Goal: Task Accomplishment & Management: Use online tool/utility

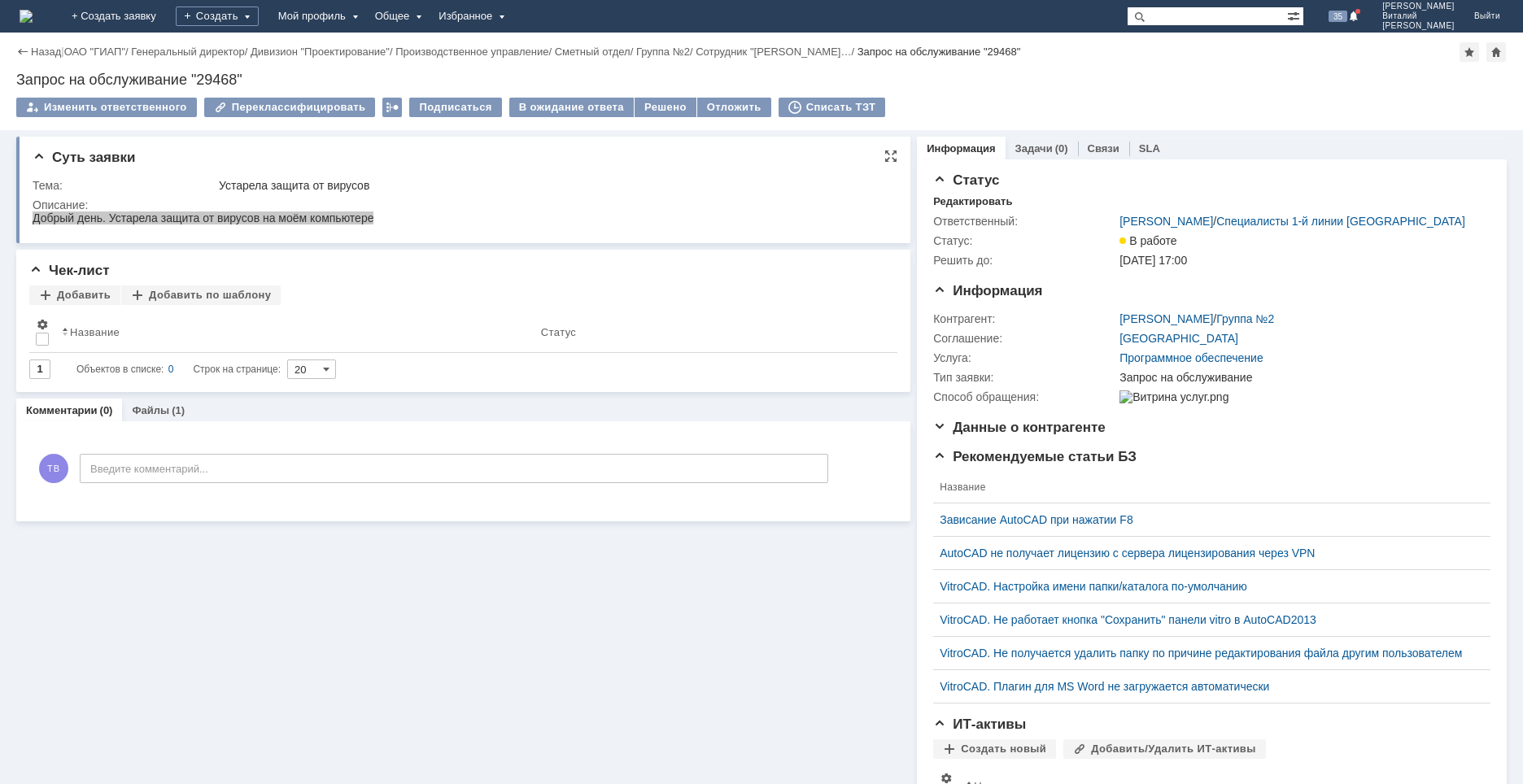
click at [573, 194] on td "Устарела защита от вирусов" at bounding box center [553, 185] width 674 height 19
click at [802, 117] on div "Списать ТЗТ" at bounding box center [832, 106] width 107 height 19
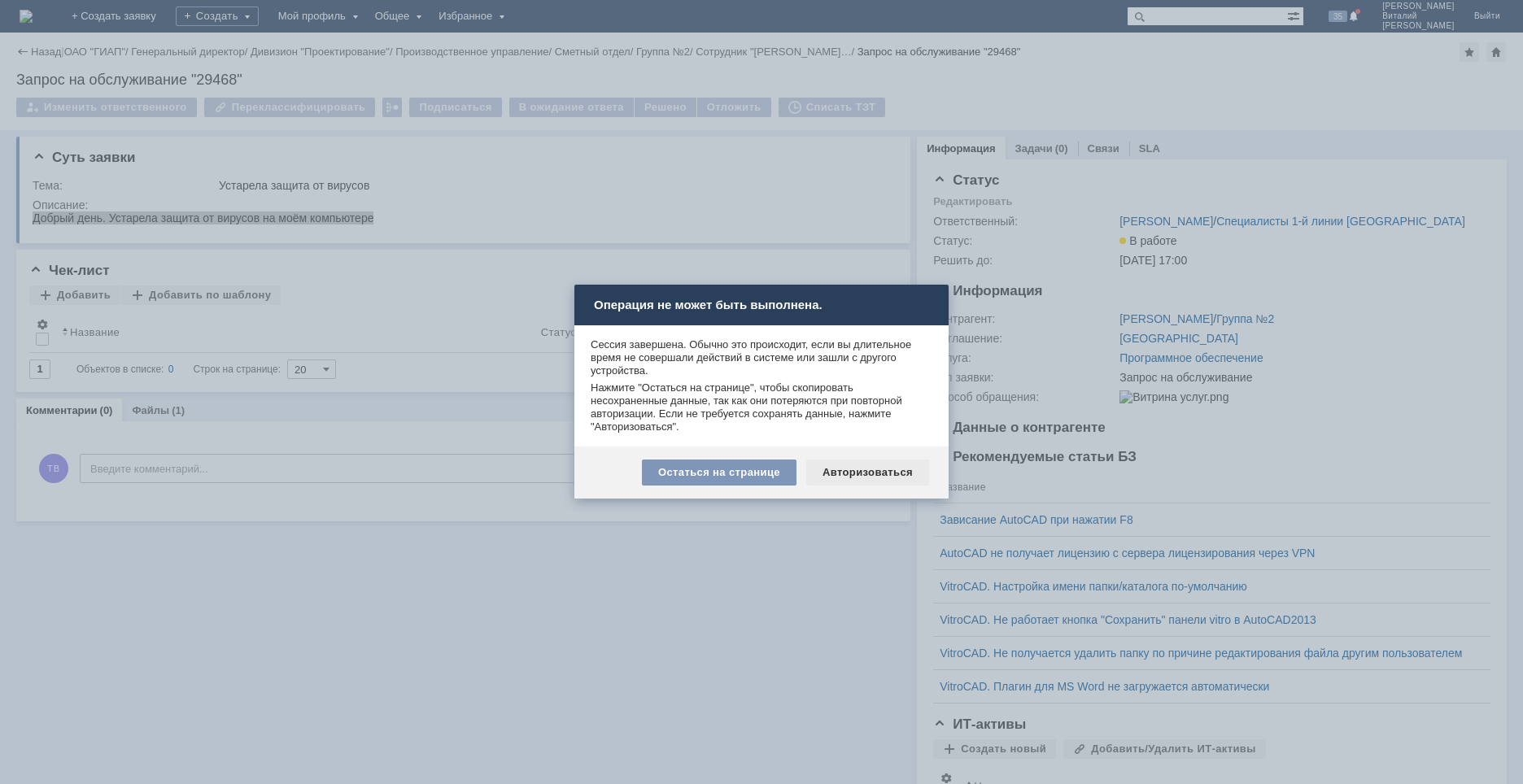
click at [851, 467] on div "Авторизоваться" at bounding box center [868, 472] width 123 height 26
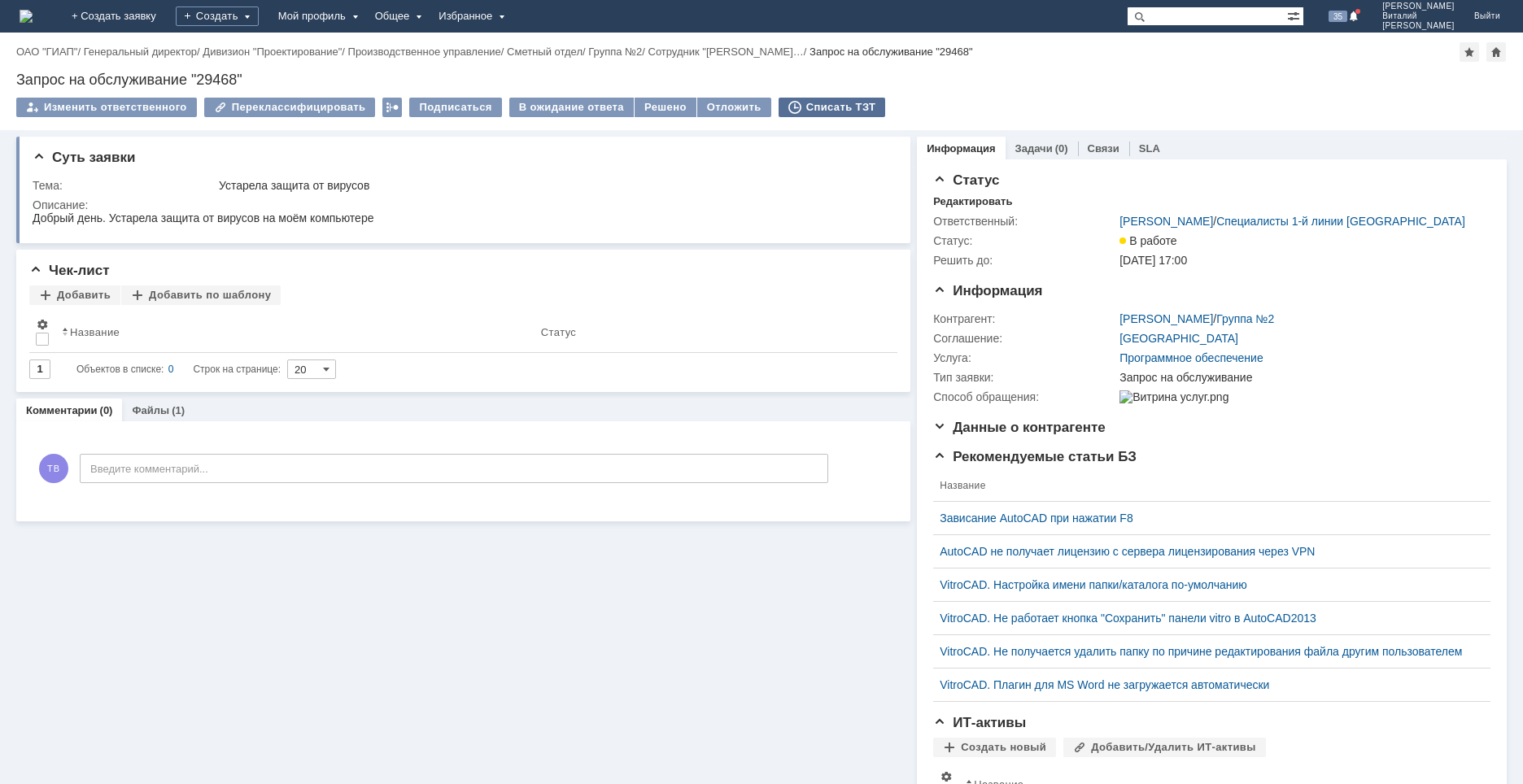
click at [807, 104] on div "Списать ТЗТ" at bounding box center [832, 106] width 107 height 19
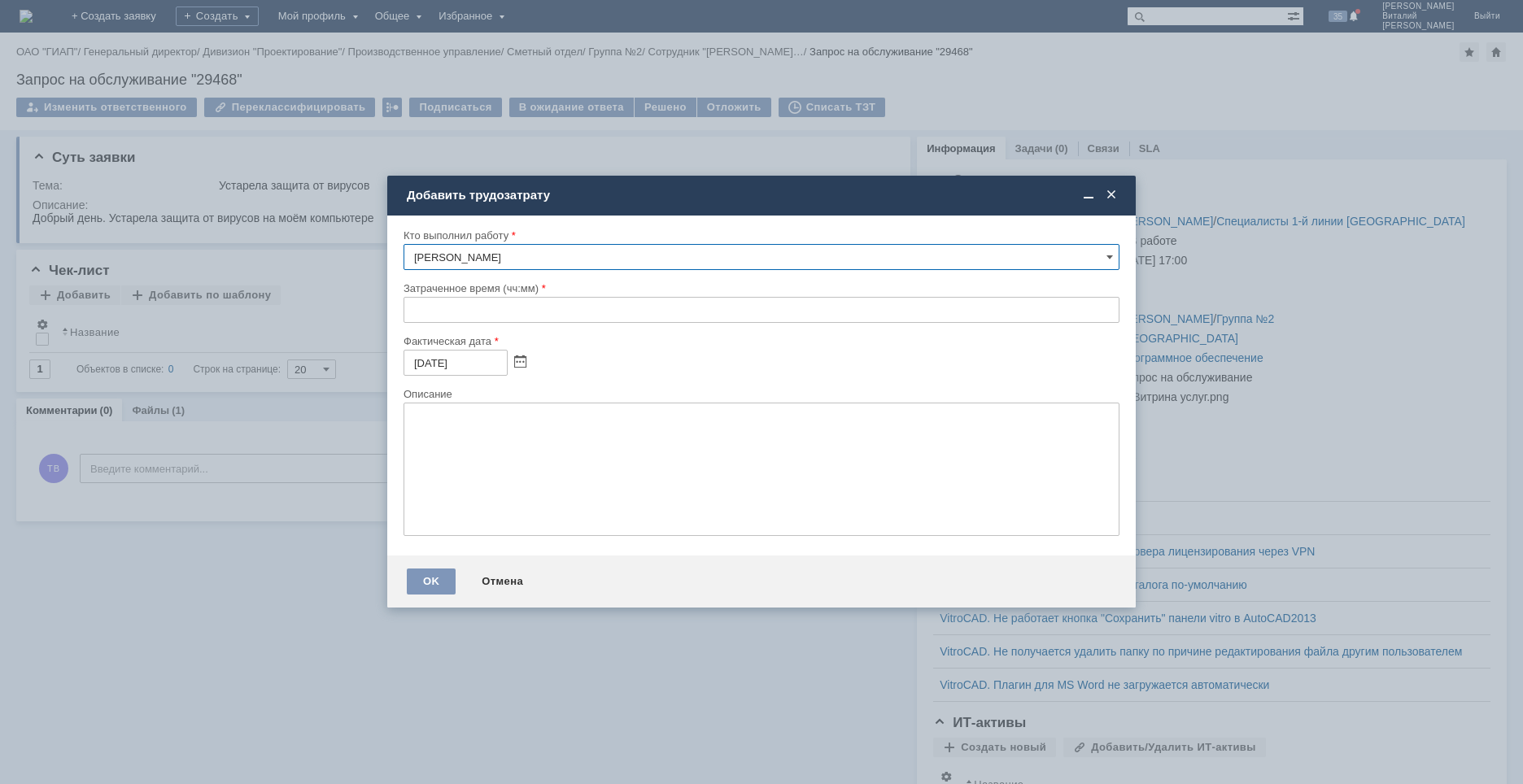
click at [412, 308] on input "text" at bounding box center [761, 310] width 716 height 26
type input "00:30"
click at [597, 460] on textarea at bounding box center [761, 469] width 716 height 133
type textarea "диагностика антивируса"
click at [435, 579] on div "OK" at bounding box center [431, 581] width 49 height 26
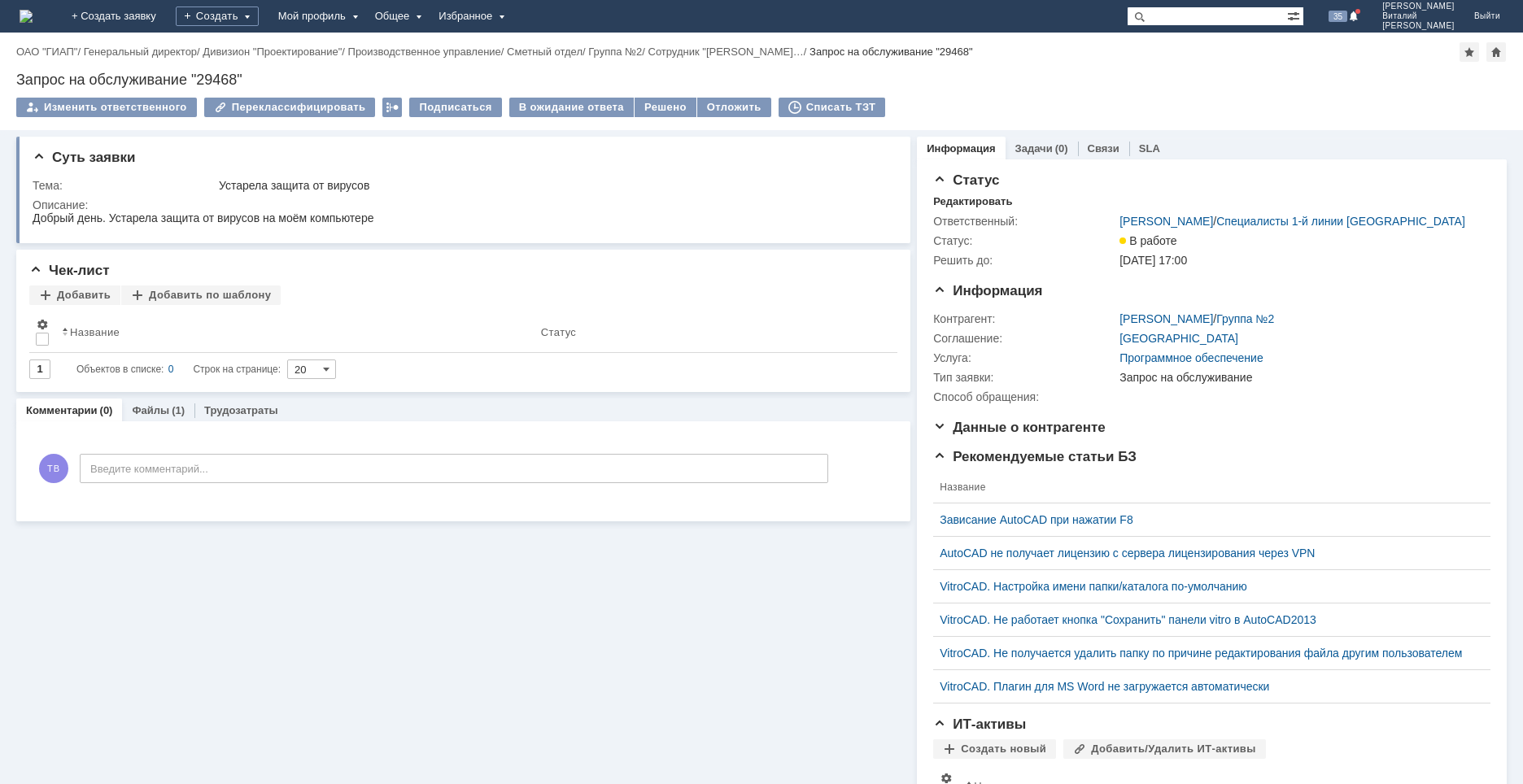
click at [32, 17] on img at bounding box center [26, 17] width 13 height 13
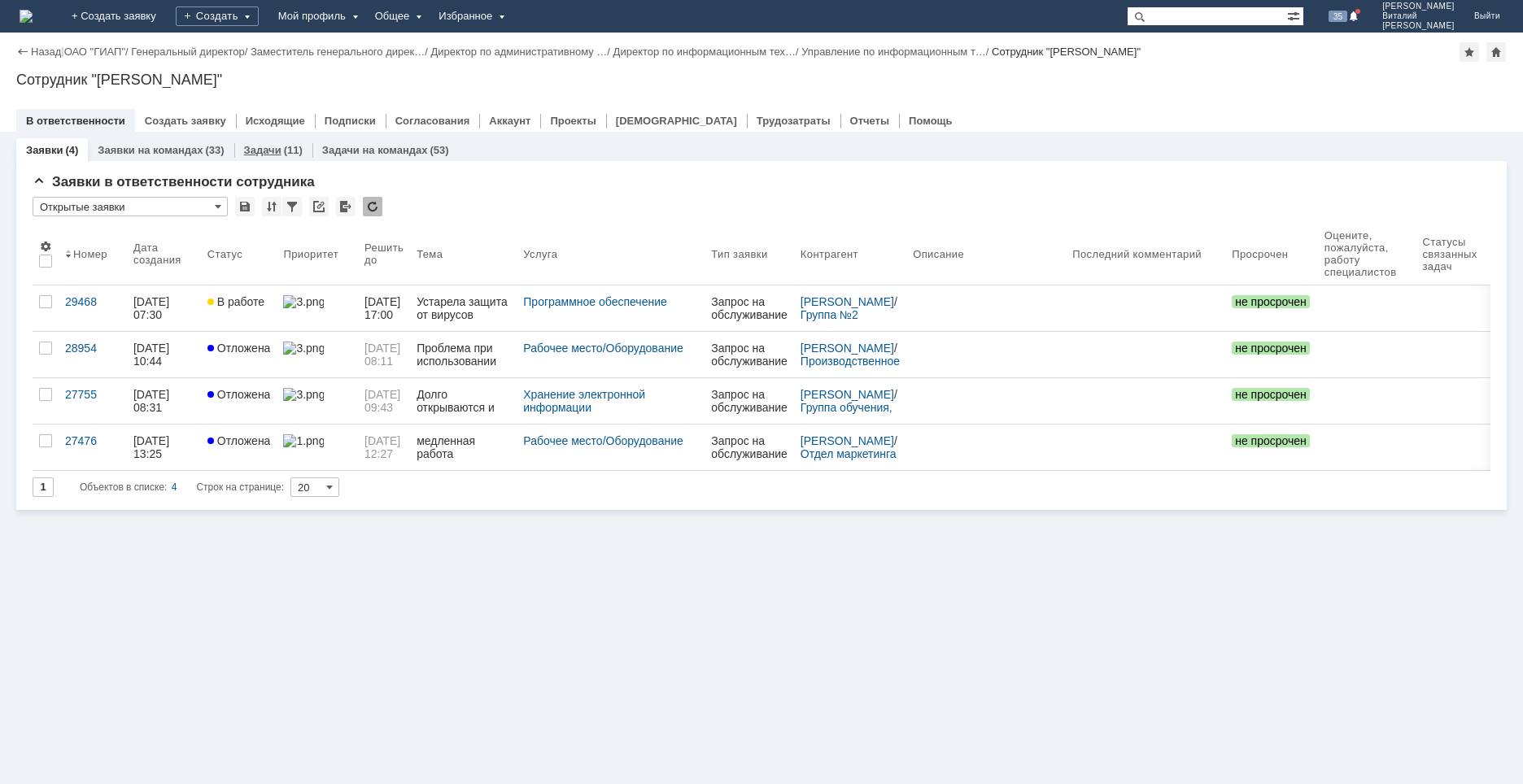
click at [262, 146] on link "Задачи" at bounding box center [263, 150] width 37 height 12
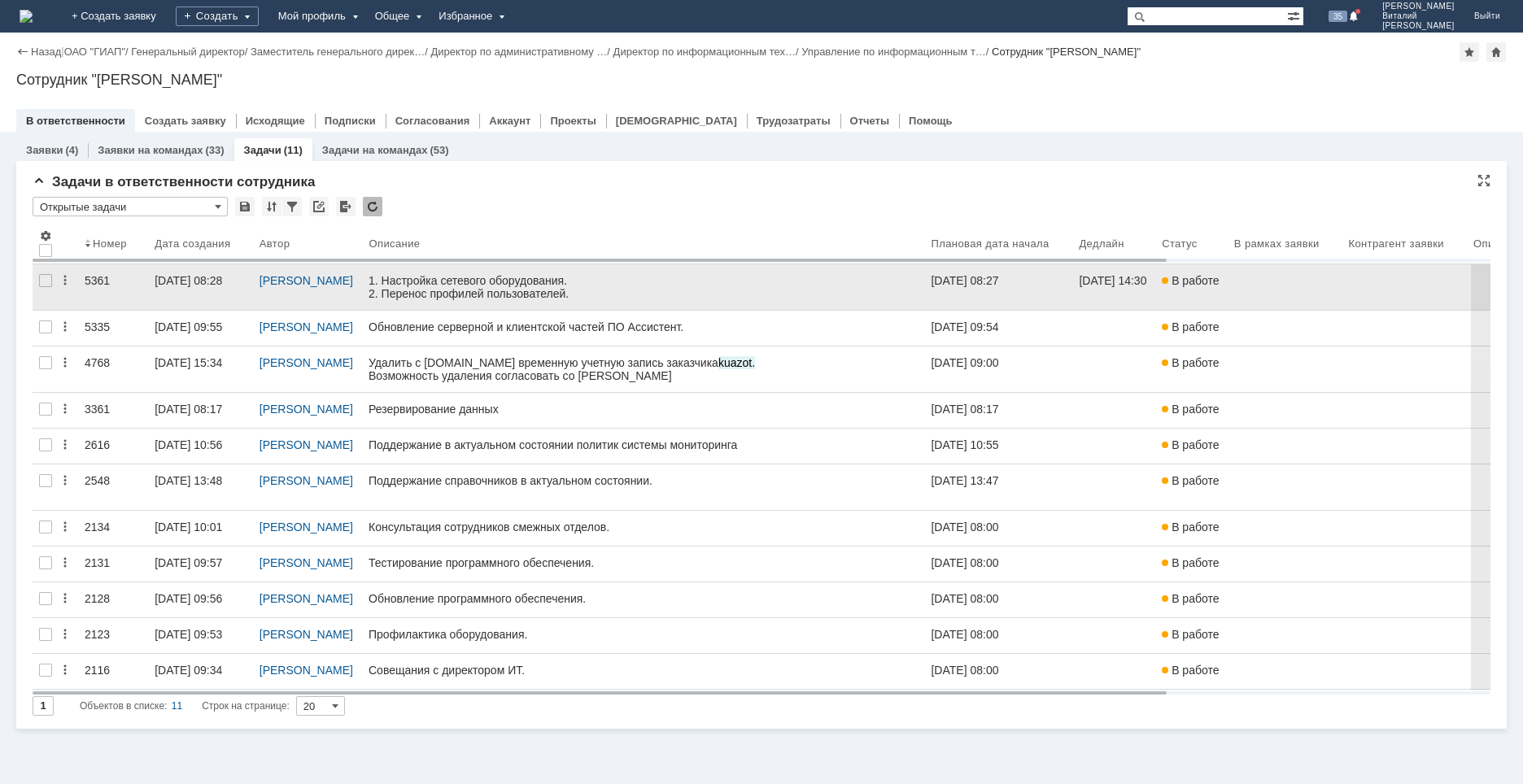
click at [495, 304] on link at bounding box center [643, 287] width 562 height 45
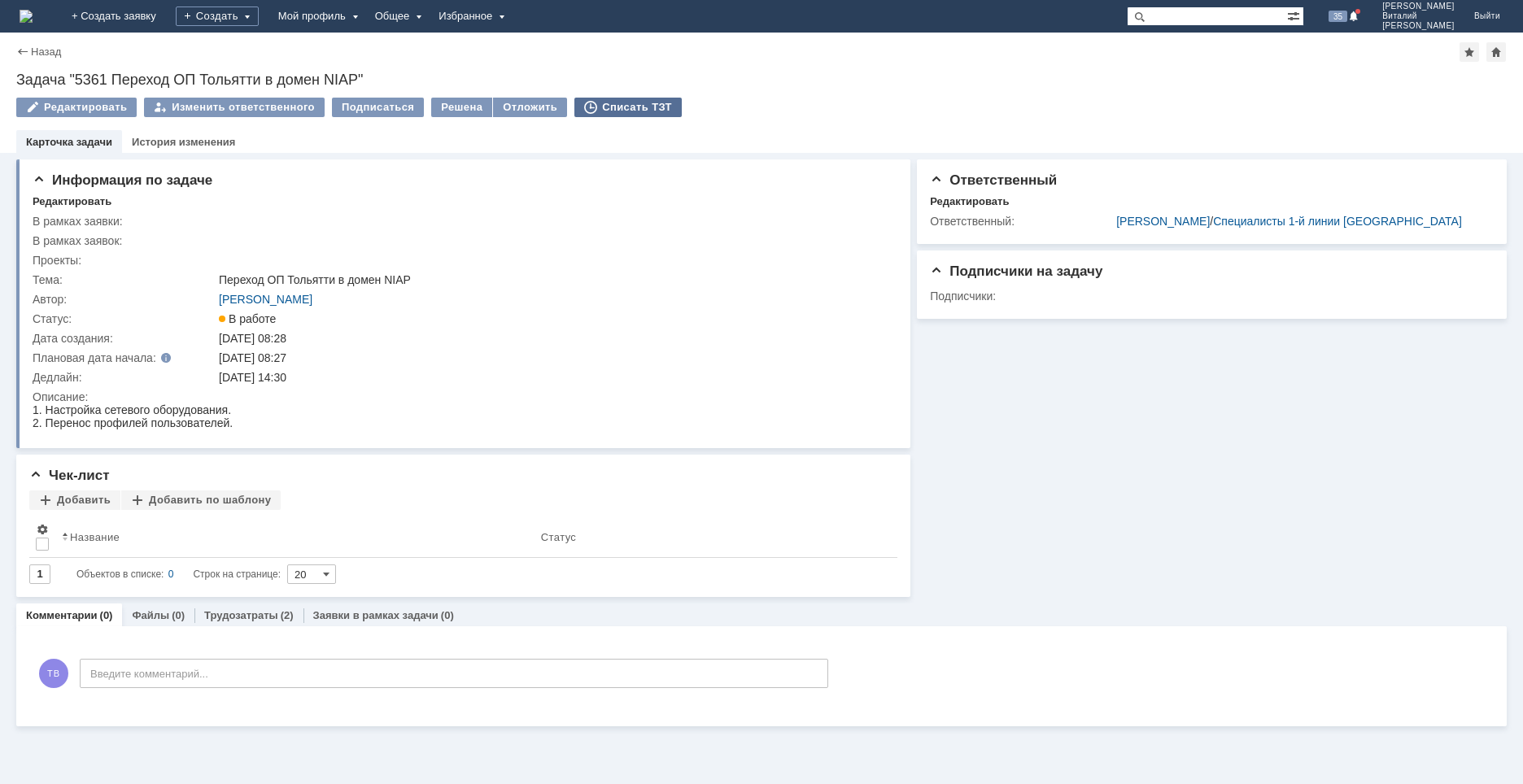
click at [607, 106] on div "Списать ТЗТ" at bounding box center [628, 106] width 107 height 19
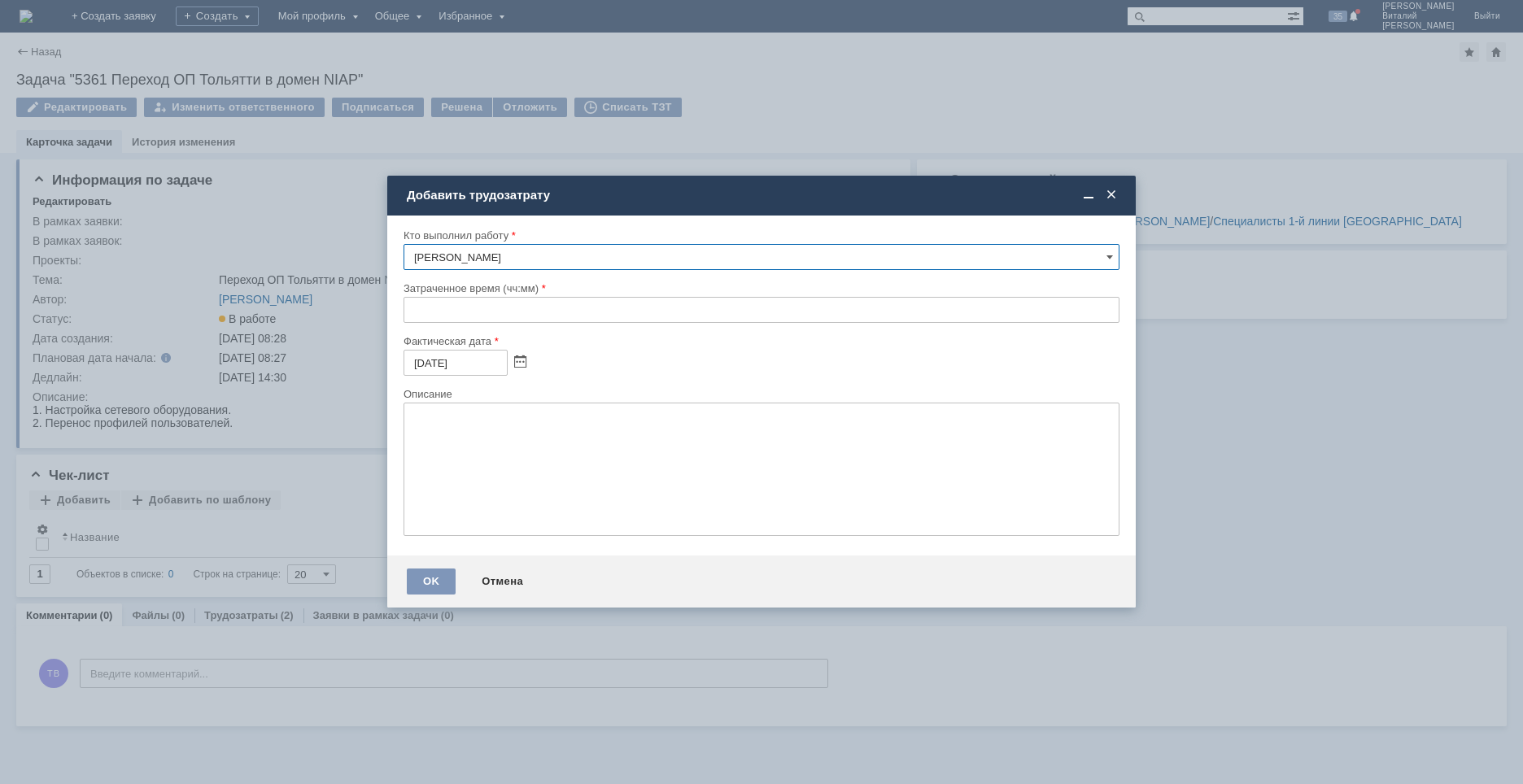
click at [412, 312] on input "text" at bounding box center [761, 310] width 716 height 26
type input "00:30"
click at [498, 438] on textarea at bounding box center [761, 469] width 716 height 133
click at [462, 417] on textarea "перенос трухиной" at bounding box center [761, 469] width 716 height 133
type textarea "перенос Трухиной"
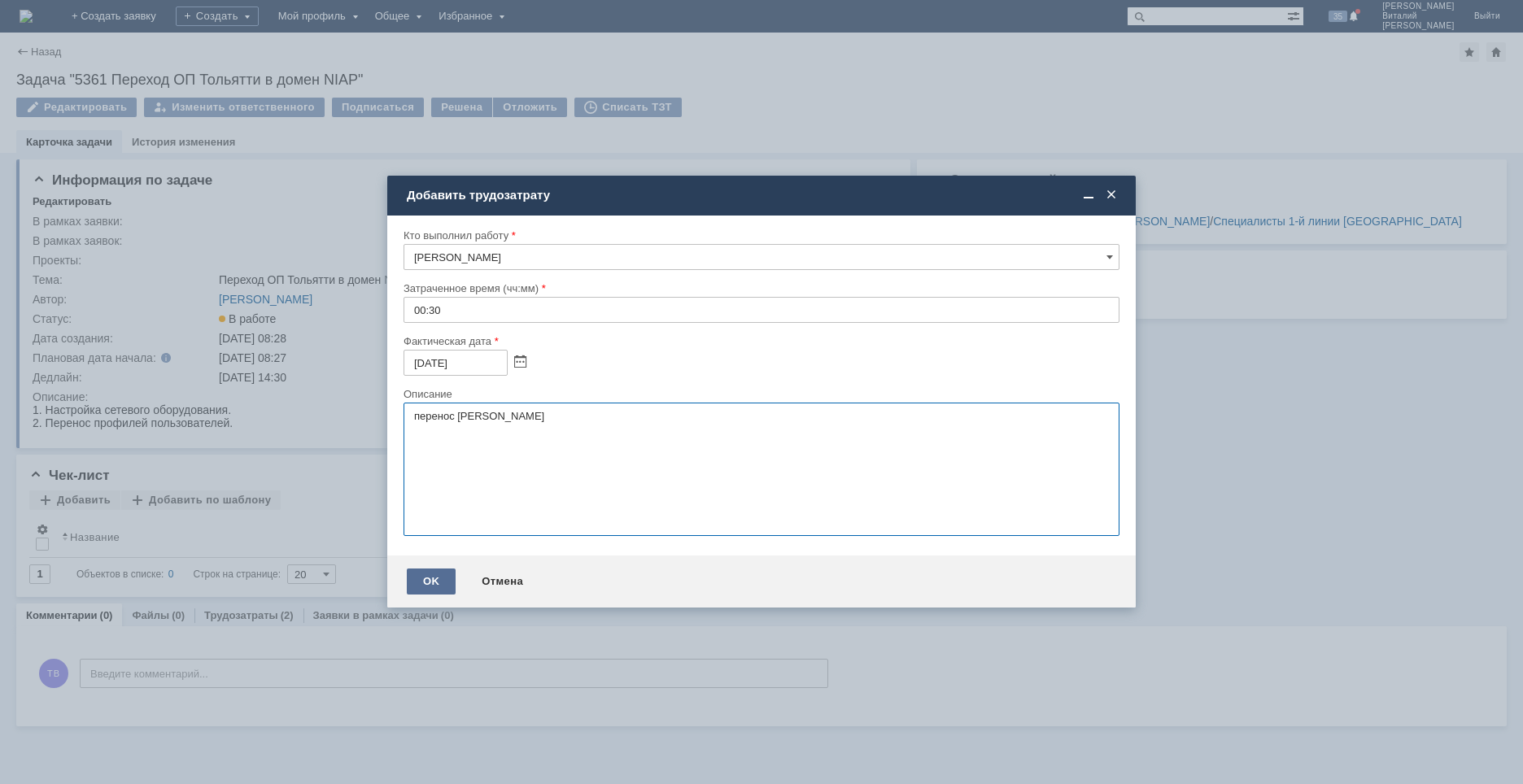
click at [427, 575] on div "OK" at bounding box center [431, 581] width 49 height 26
